Goal: Browse casually: Explore the website without a specific task or goal

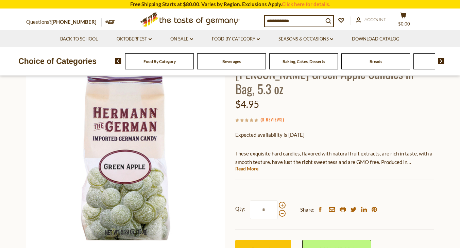
scroll to position [66, 0]
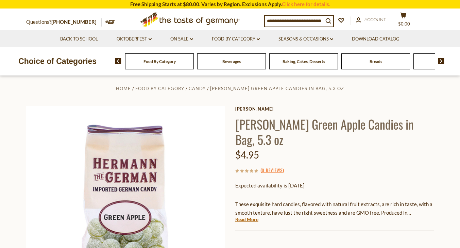
scroll to position [0, 0]
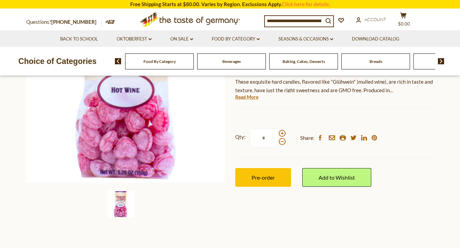
scroll to position [58, 0]
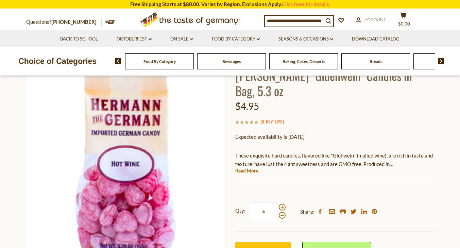
drag, startPoint x: 464, startPoint y: 13, endPoint x: 460, endPoint y: 4, distance: 8.8
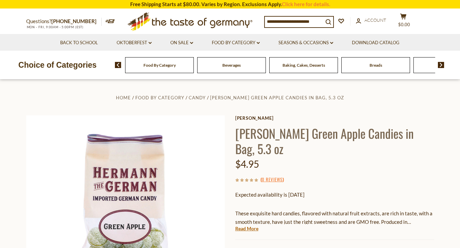
drag, startPoint x: 0, startPoint y: 0, endPoint x: 459, endPoint y: 3, distance: 459.3
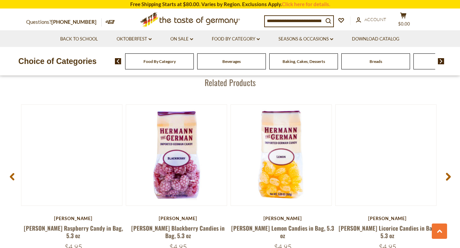
scroll to position [912, 0]
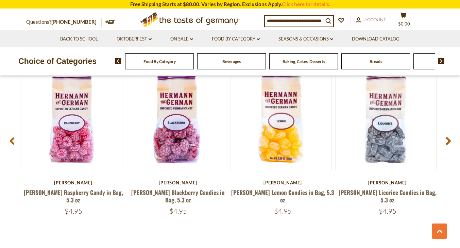
click at [446, 143] on use at bounding box center [448, 141] width 5 height 8
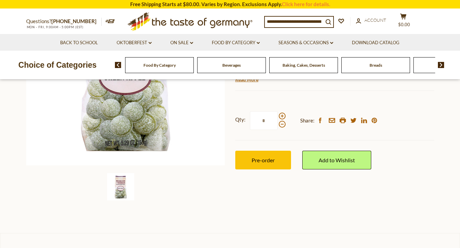
scroll to position [0, 0]
